Goal: Task Accomplishment & Management: Use online tool/utility

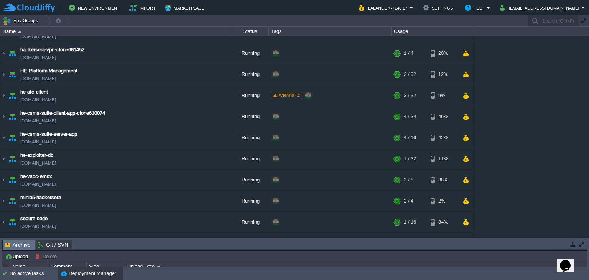
scroll to position [218, 0]
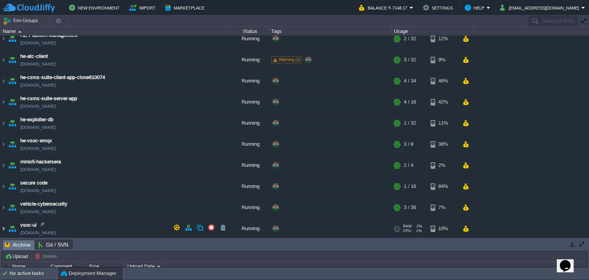
click at [5, 226] on img at bounding box center [3, 228] width 6 height 21
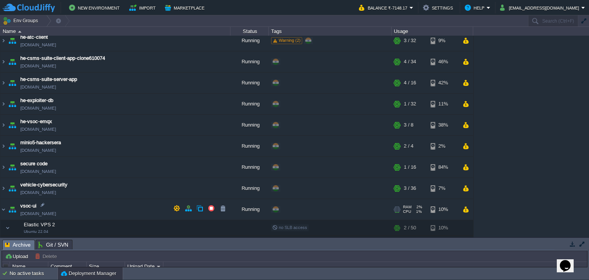
scroll to position [246, 0]
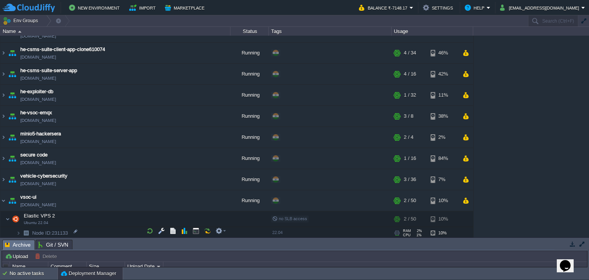
click at [21, 230] on img at bounding box center [26, 233] width 11 height 12
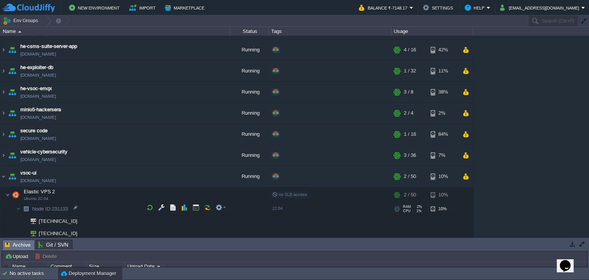
scroll to position [283, 0]
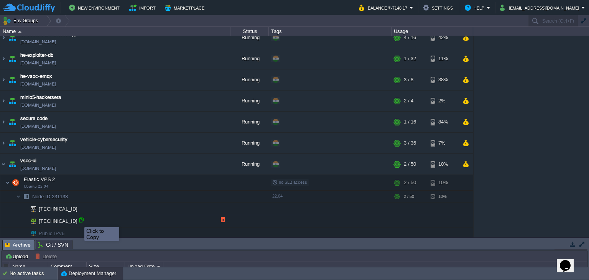
click at [79, 220] on div at bounding box center [81, 219] width 7 height 7
click at [3, 162] on img at bounding box center [3, 164] width 6 height 21
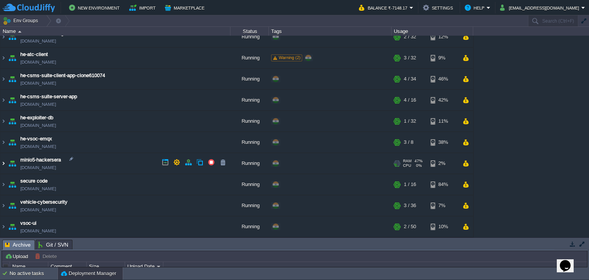
scroll to position [218, 0]
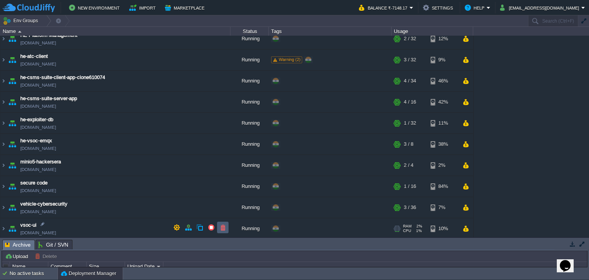
click at [221, 225] on button "button" at bounding box center [222, 227] width 7 height 7
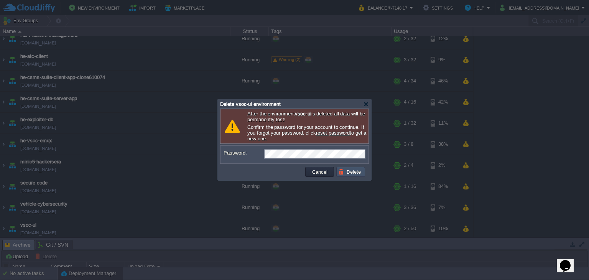
click at [343, 172] on button "Delete" at bounding box center [351, 171] width 25 height 7
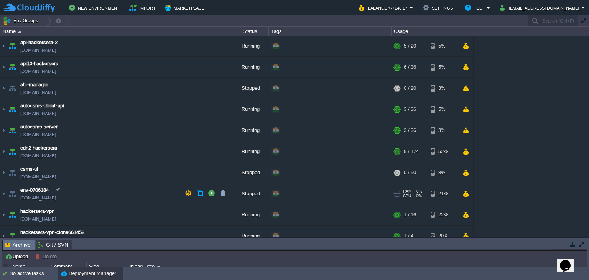
scroll to position [198, 0]
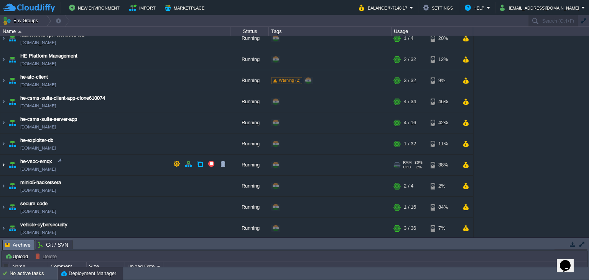
click at [3, 164] on img at bounding box center [3, 165] width 6 height 21
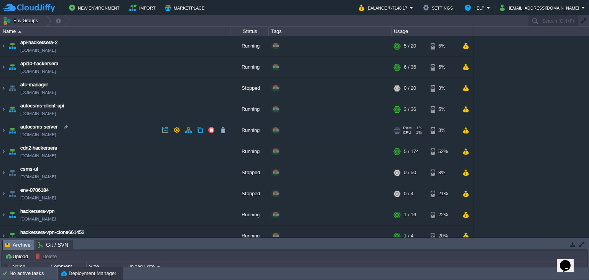
scroll to position [225, 0]
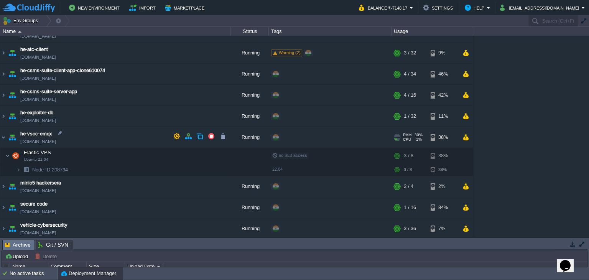
click at [6, 138] on img at bounding box center [3, 137] width 6 height 21
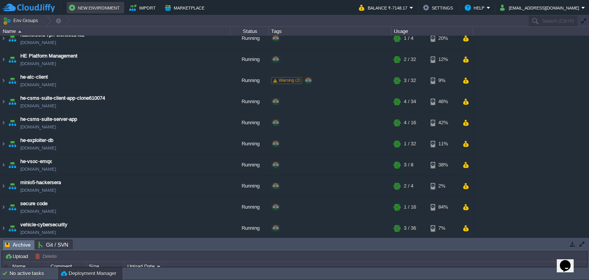
click at [89, 11] on button "New Environment" at bounding box center [95, 7] width 53 height 9
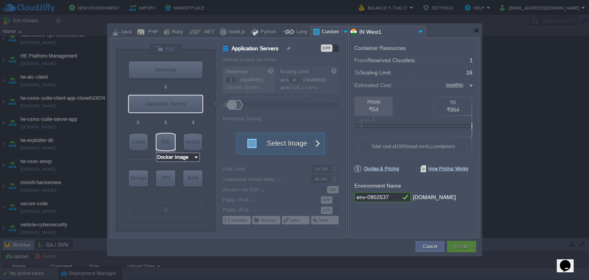
click at [166, 155] on input "Docker Image" at bounding box center [175, 157] width 36 height 8
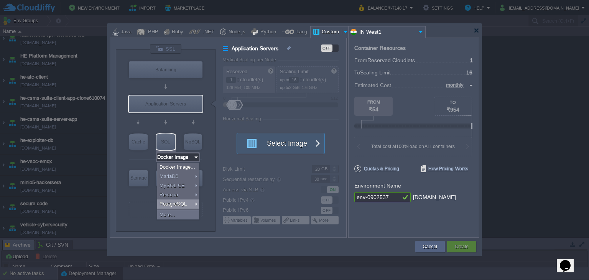
click at [166, 201] on div "PostgreSQL" at bounding box center [178, 203] width 42 height 9
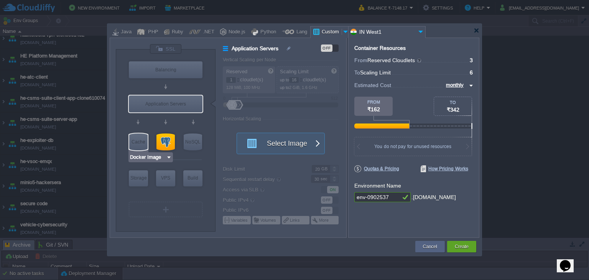
type input "PostgreSQL 17.6"
click at [166, 157] on input "PostgreSQL 17.6" at bounding box center [178, 157] width 43 height 8
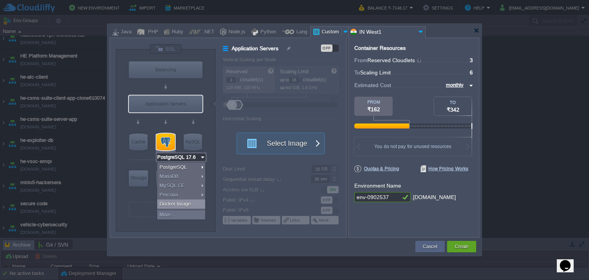
click at [170, 204] on div "Docker Image..." at bounding box center [181, 203] width 48 height 9
type input "SQL Databases"
type input "Docker Image"
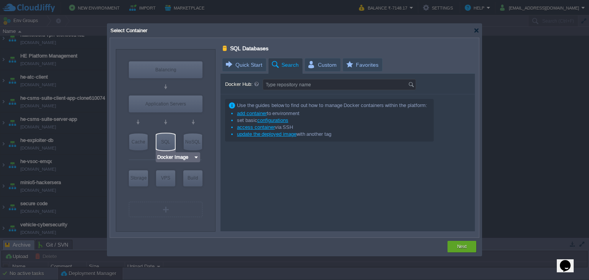
click at [166, 144] on div "SQL" at bounding box center [166, 142] width 18 height 17
click at [167, 156] on input "Docker Image" at bounding box center [175, 157] width 36 height 8
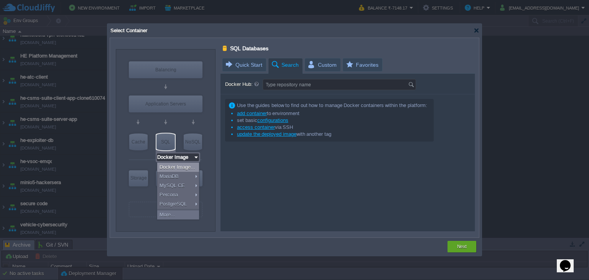
click at [179, 130] on div at bounding box center [165, 123] width 73 height 18
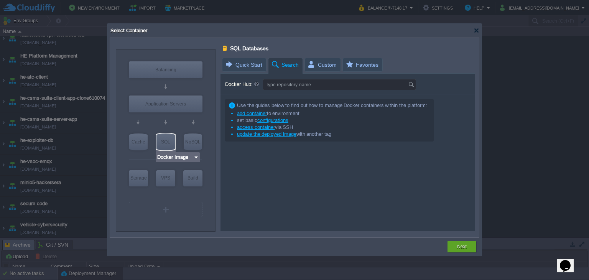
click at [166, 159] on input "Docker Image" at bounding box center [175, 157] width 36 height 8
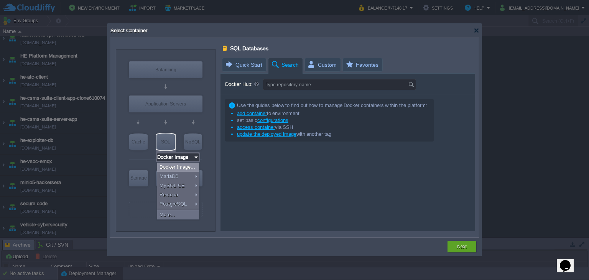
click at [166, 170] on div "Docker Image..." at bounding box center [178, 167] width 42 height 9
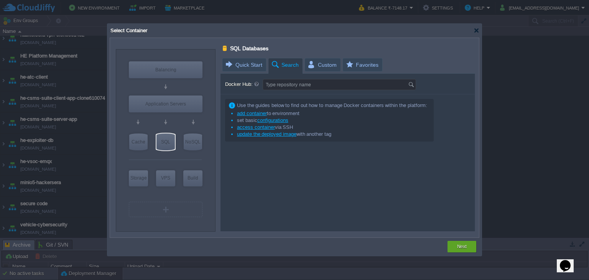
click at [477, 35] on div "Select Container" at bounding box center [295, 31] width 370 height 14
click at [477, 33] on div at bounding box center [477, 31] width 6 height 6
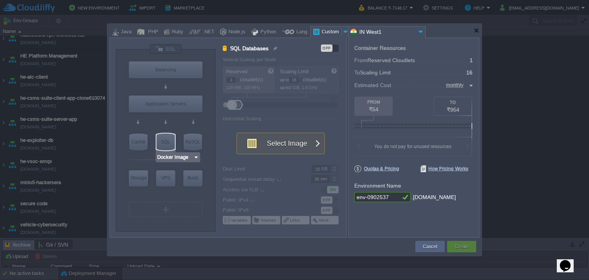
click at [163, 148] on div "SQL" at bounding box center [166, 142] width 18 height 17
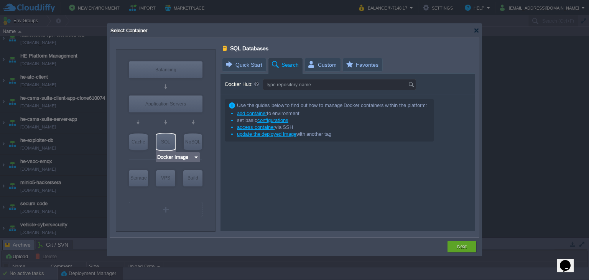
click at [168, 155] on input "Docker Image" at bounding box center [175, 157] width 36 height 8
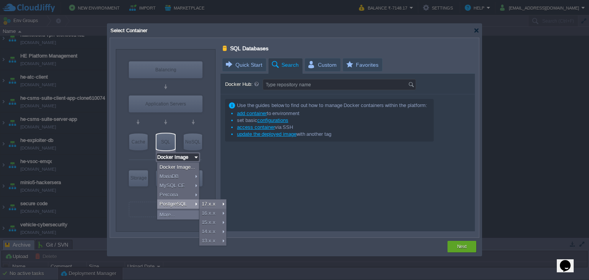
click at [169, 205] on div "PostgreSQL" at bounding box center [178, 203] width 42 height 9
type input "3"
type input "6"
type input "PostgreSQL 17.6"
type input "17.6-almalinux-9"
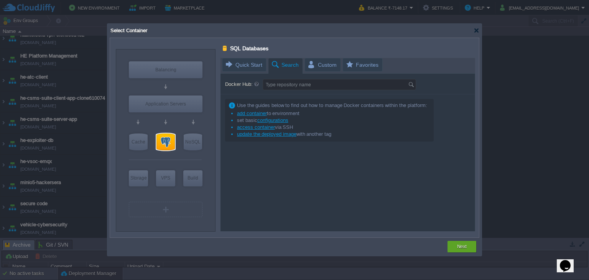
type input "PostgreSQL 17.6"
click at [170, 155] on input "PostgreSQL 17.6" at bounding box center [178, 157] width 43 height 8
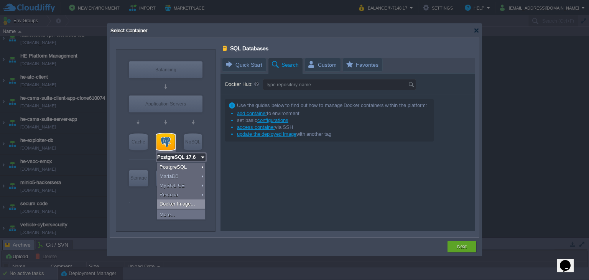
click at [181, 203] on div "Docker Image..." at bounding box center [181, 203] width 48 height 9
type input "1"
type input "16"
type input "Docker Image"
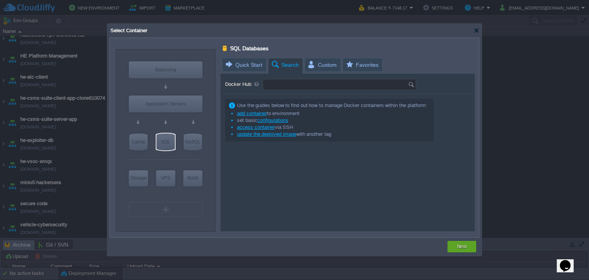
click at [290, 83] on input "Docker Hub:" at bounding box center [335, 84] width 145 height 10
type input "postgres"
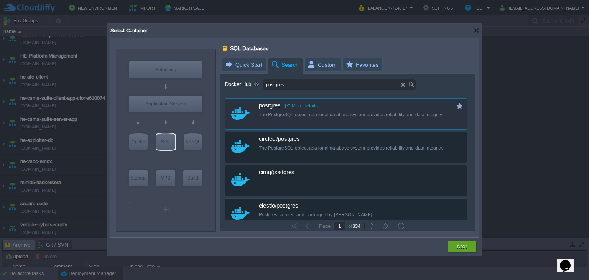
click at [354, 119] on div "postgres More details The PostgreSQL object-relational database system provides…" at bounding box center [351, 110] width 185 height 23
type input "Postgres"
type input "latest"
type input "Postgres :"
type input "latest"
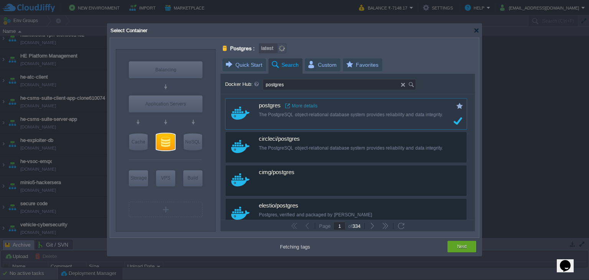
click at [380, 116] on div "The PostgreSQL object-relational database system provides reliability and data …" at bounding box center [351, 115] width 185 height 7
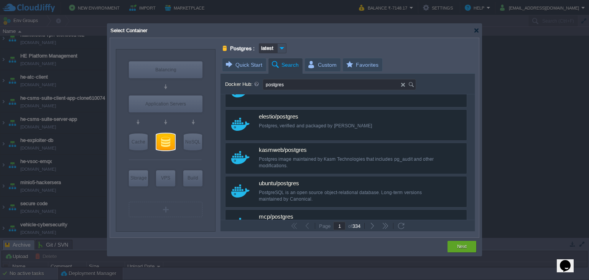
scroll to position [0, 0]
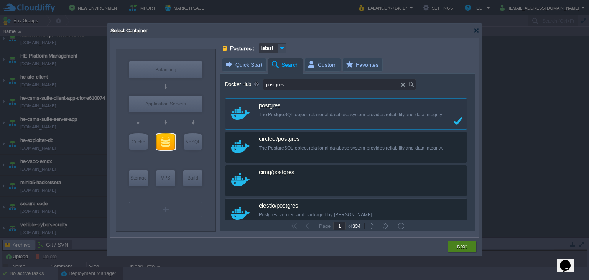
click at [456, 252] on div "Next" at bounding box center [461, 247] width 17 height 12
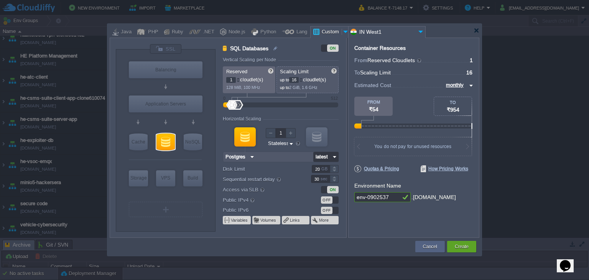
click at [325, 157] on input "latest" at bounding box center [321, 157] width 17 height 10
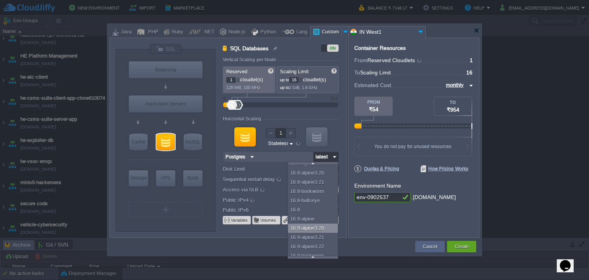
scroll to position [9666, 0]
click at [304, 232] on div "17.2-alpine3.21" at bounding box center [314, 232] width 52 height 9
type input "17.2-alpine3.21"
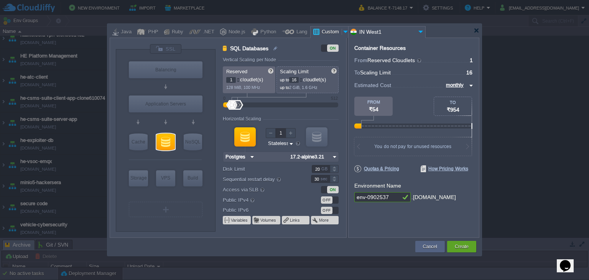
click at [335, 158] on img at bounding box center [335, 157] width 8 height 10
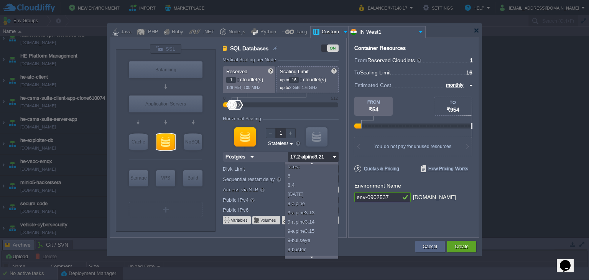
scroll to position [9644, 0]
click at [304, 252] on div "17.2-alpine3.21" at bounding box center [312, 254] width 55 height 9
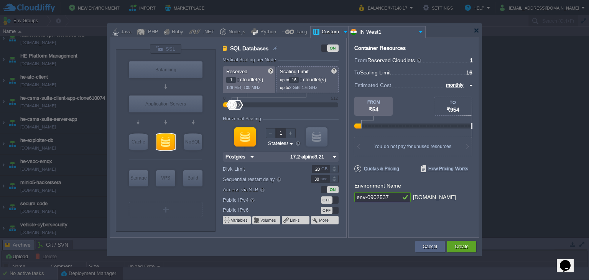
scroll to position [0, 0]
click at [325, 199] on div "OFF" at bounding box center [327, 199] width 12 height 7
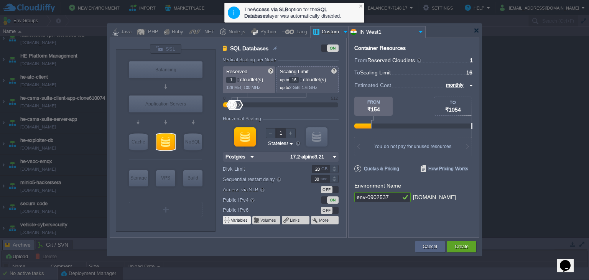
click at [242, 220] on button "Variables" at bounding box center [240, 220] width 18 height 6
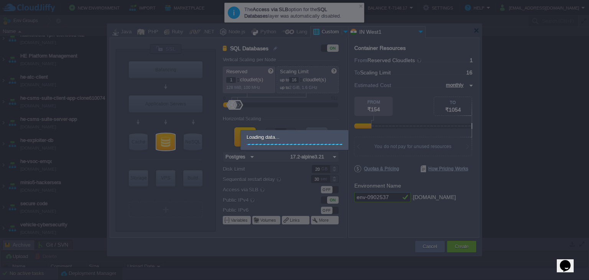
click at [358, 5] on div at bounding box center [294, 140] width 589 height 280
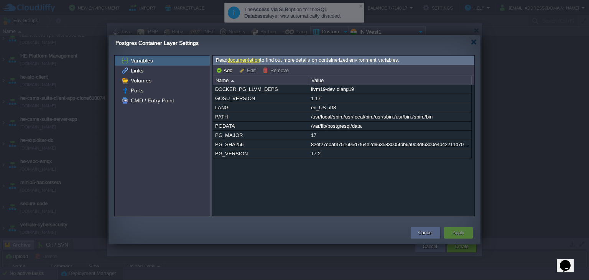
click at [235, 59] on link "documentation" at bounding box center [243, 60] width 33 height 6
click at [425, 229] on button "Cancel" at bounding box center [426, 233] width 14 height 8
